Goal: Check status: Check status

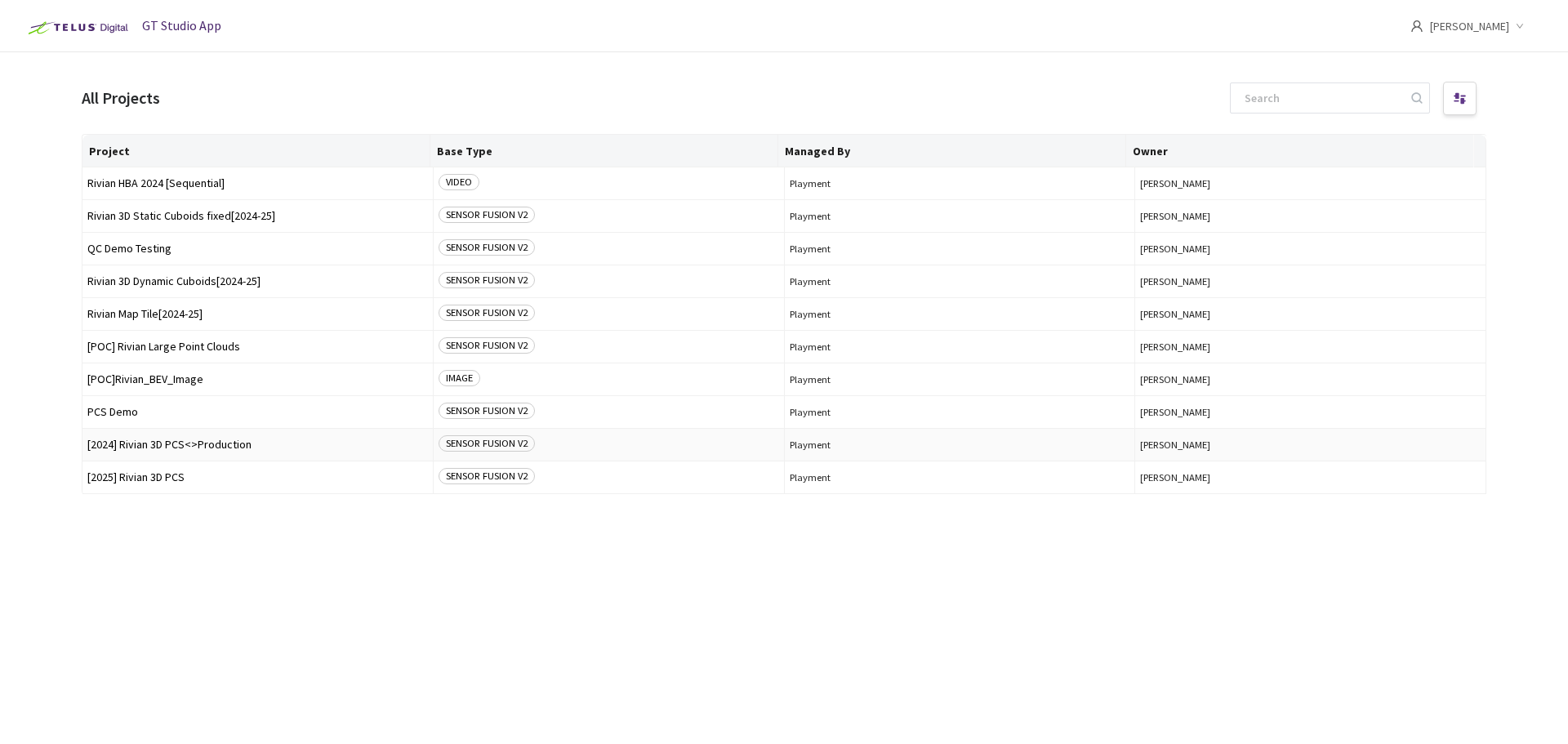
click at [229, 439] on span "[2024] Rivian 3D PCS<>Production" at bounding box center [258, 444] width 340 height 12
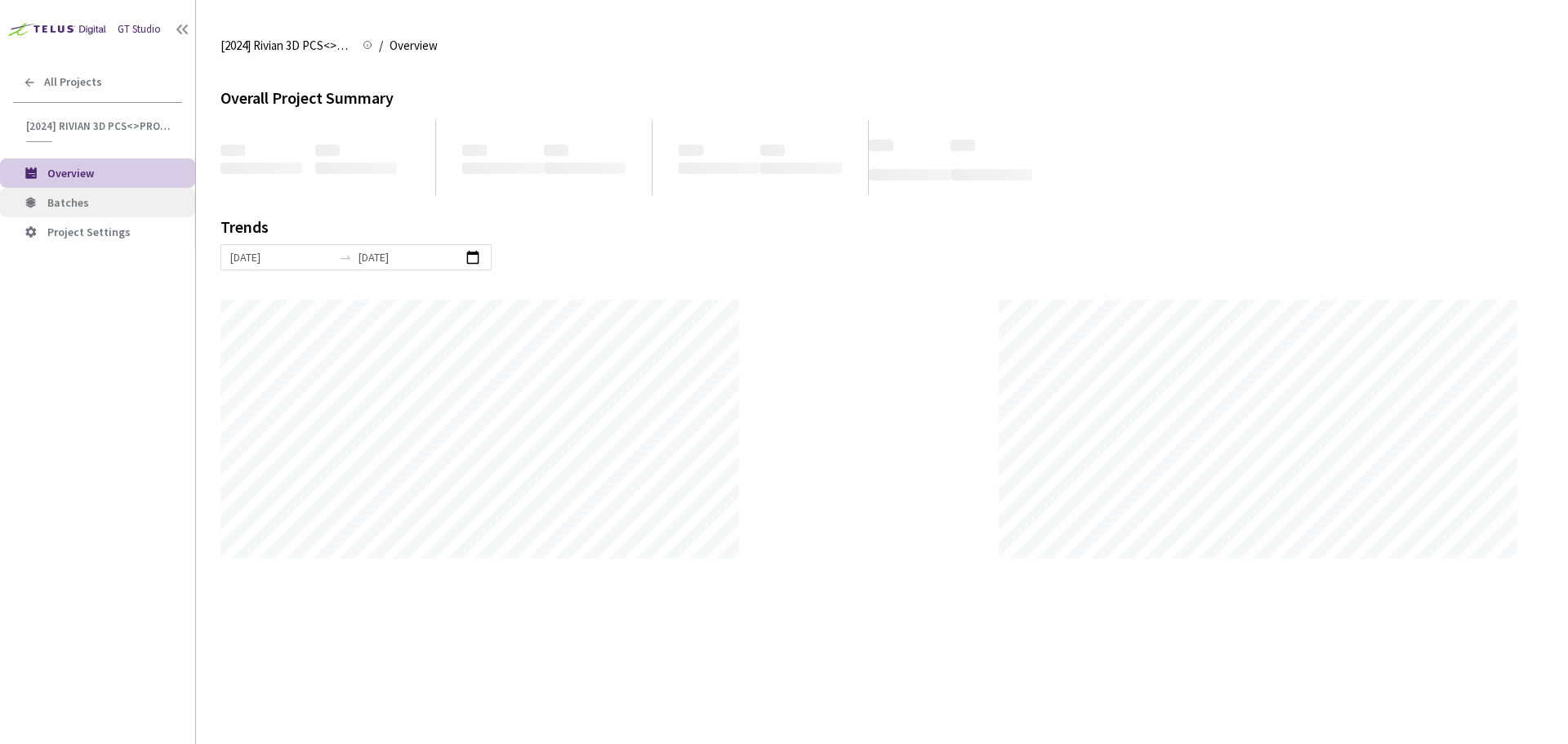
scroll to position [744, 1568]
click at [102, 200] on span "Batches" at bounding box center [114, 202] width 134 height 14
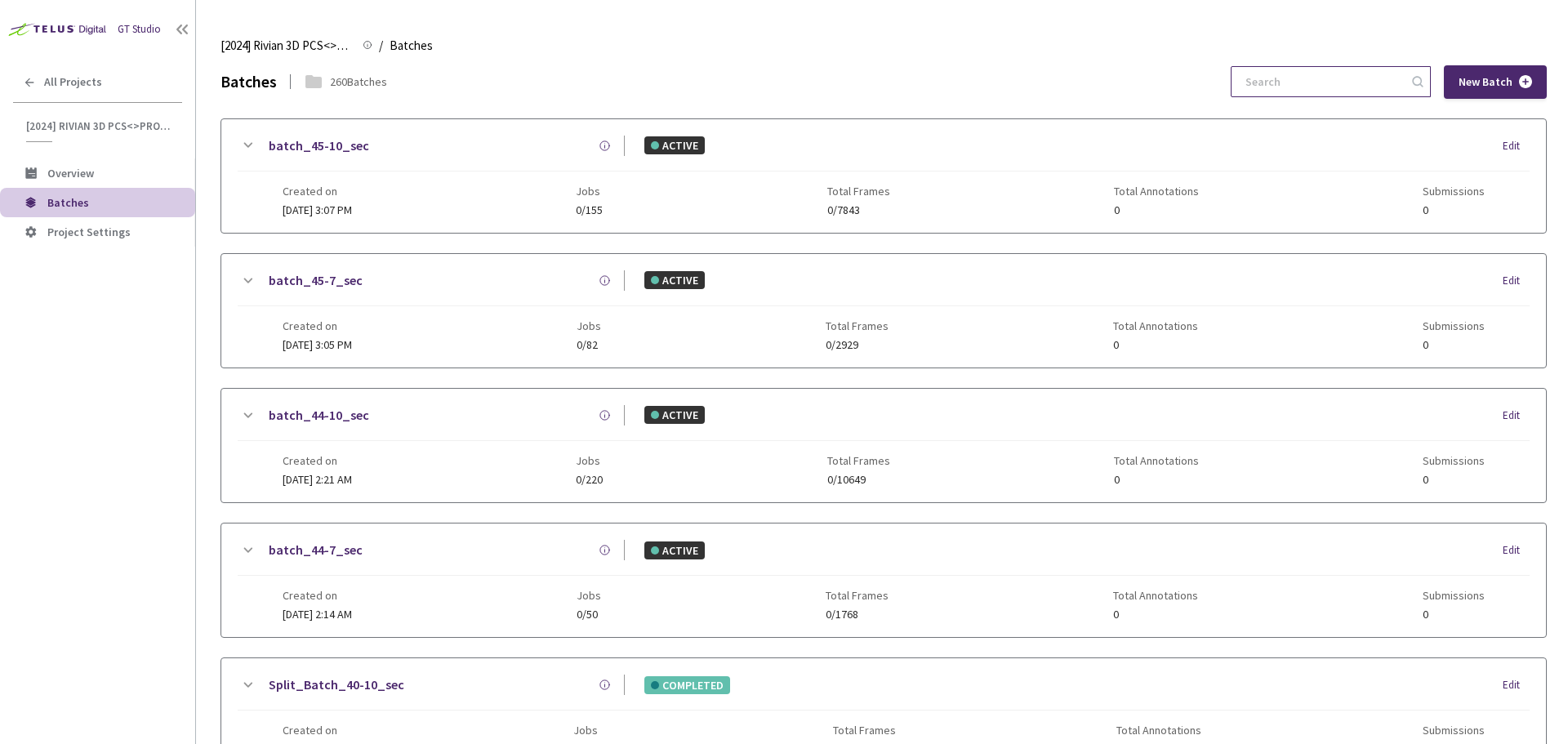
click at [1277, 92] on input at bounding box center [1323, 81] width 174 height 29
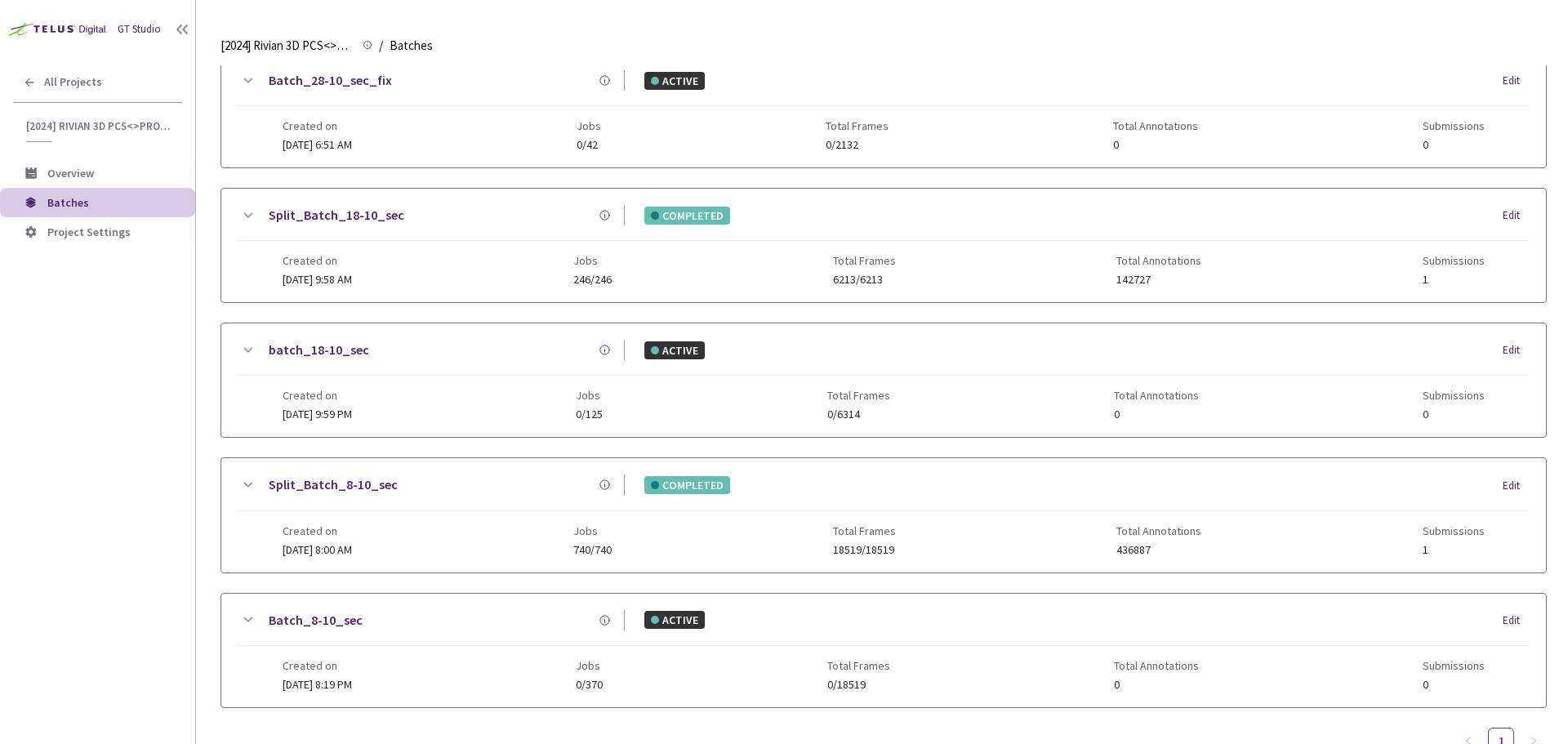
scroll to position [517, 0]
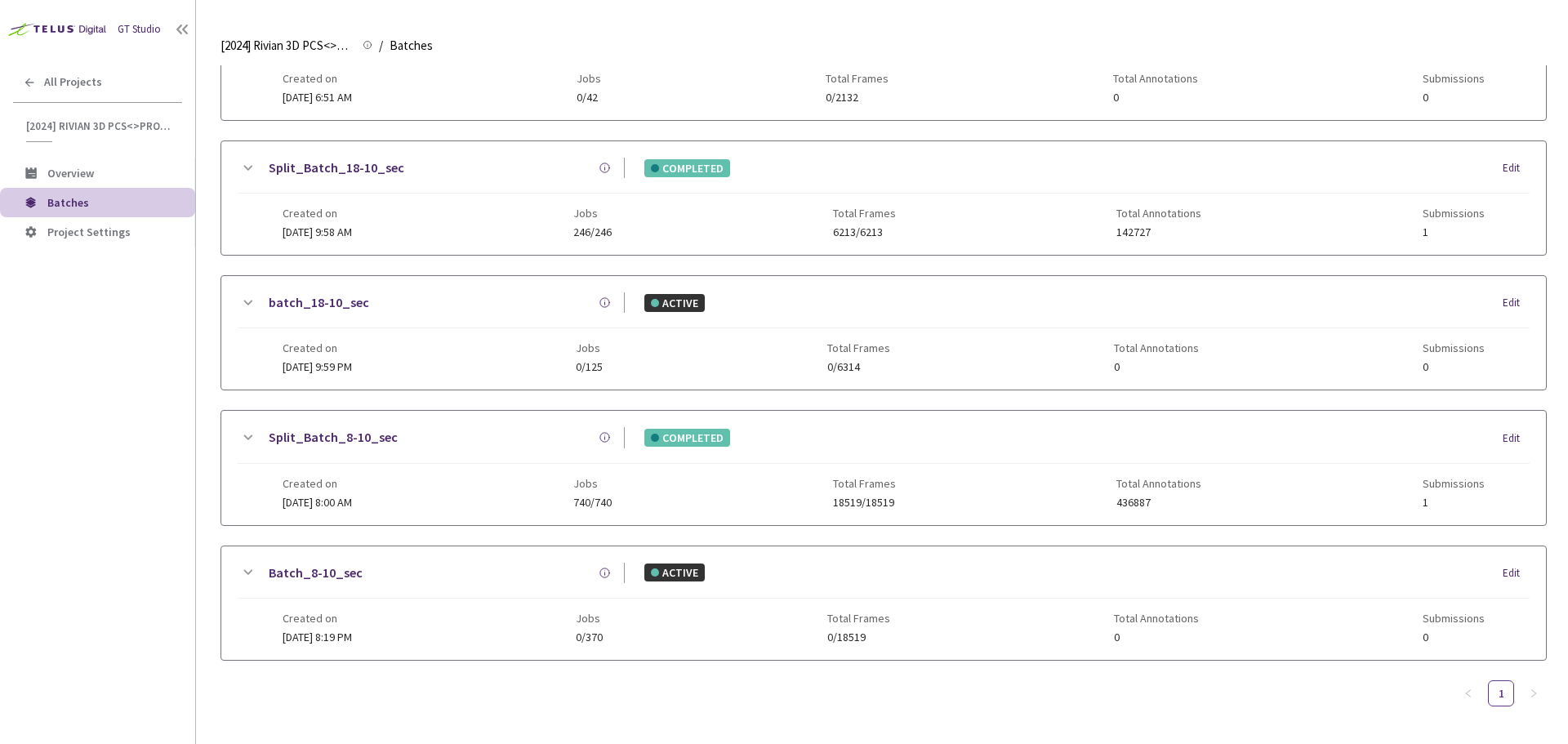
type input "8-10"
click at [310, 437] on link "Split_Batch_8-10_sec" at bounding box center [333, 437] width 129 height 20
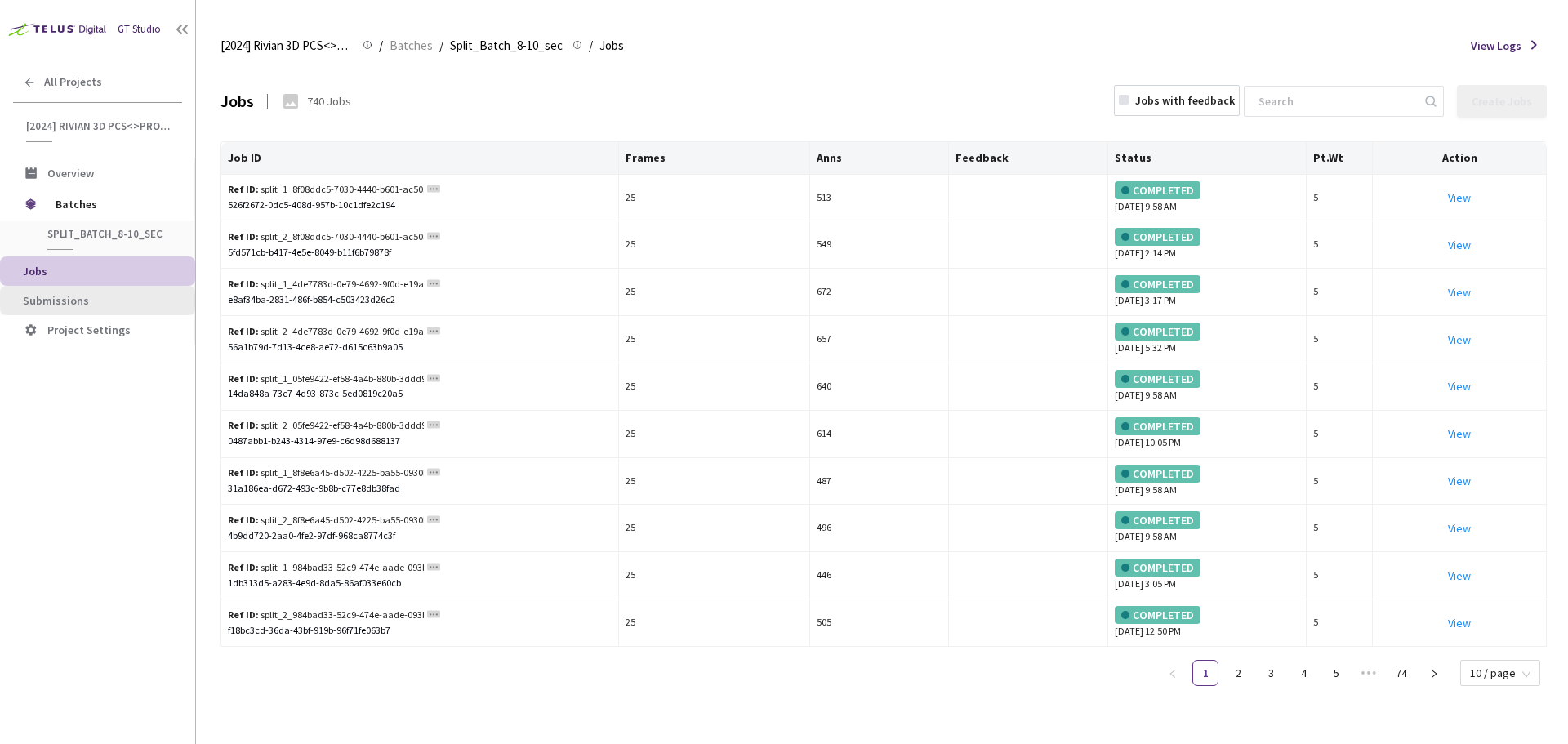
click at [112, 305] on span "Submissions" at bounding box center [102, 300] width 159 height 14
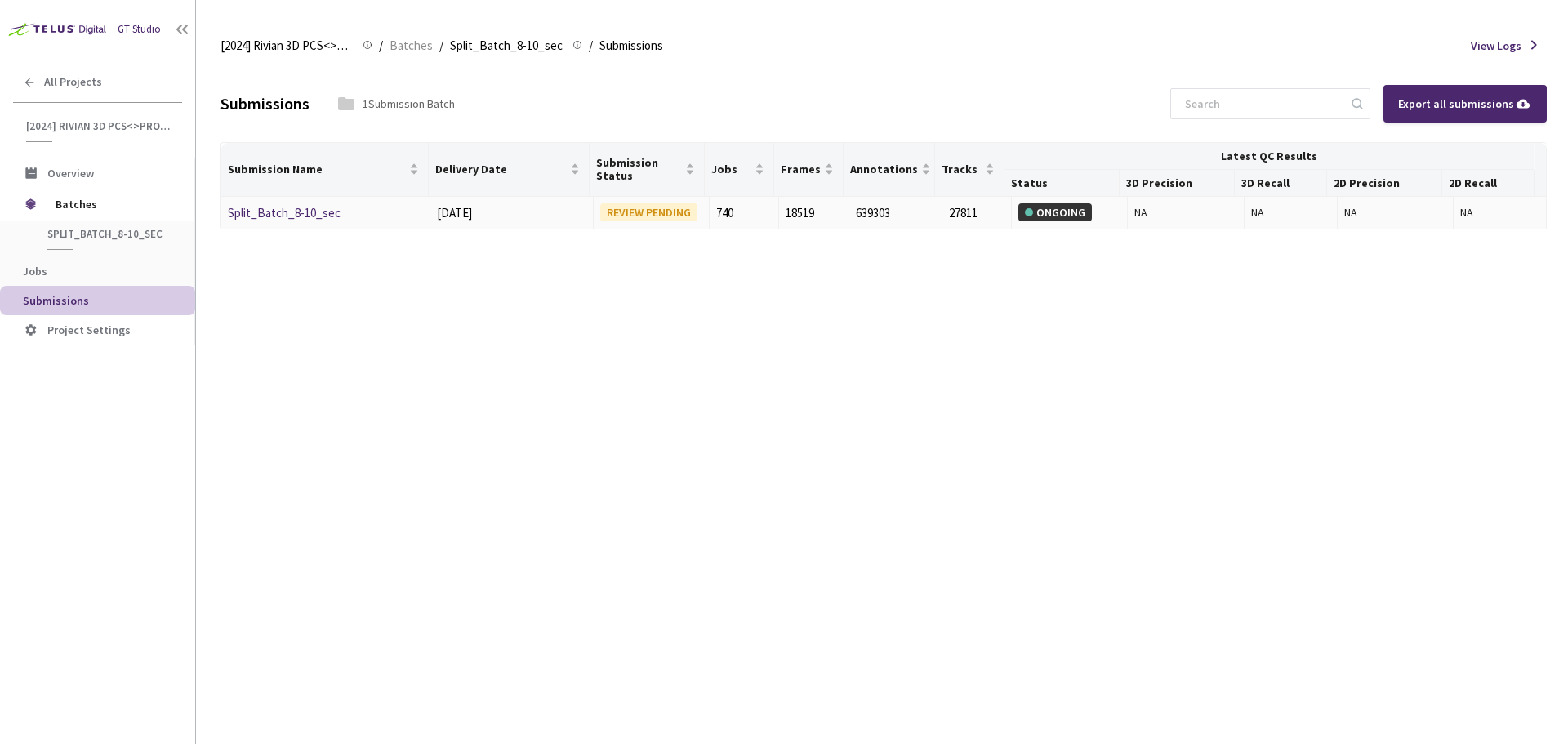
click at [299, 215] on link "Split_Batch_8-10_sec" at bounding box center [284, 212] width 113 height 16
